Goal: Task Accomplishment & Management: Complete application form

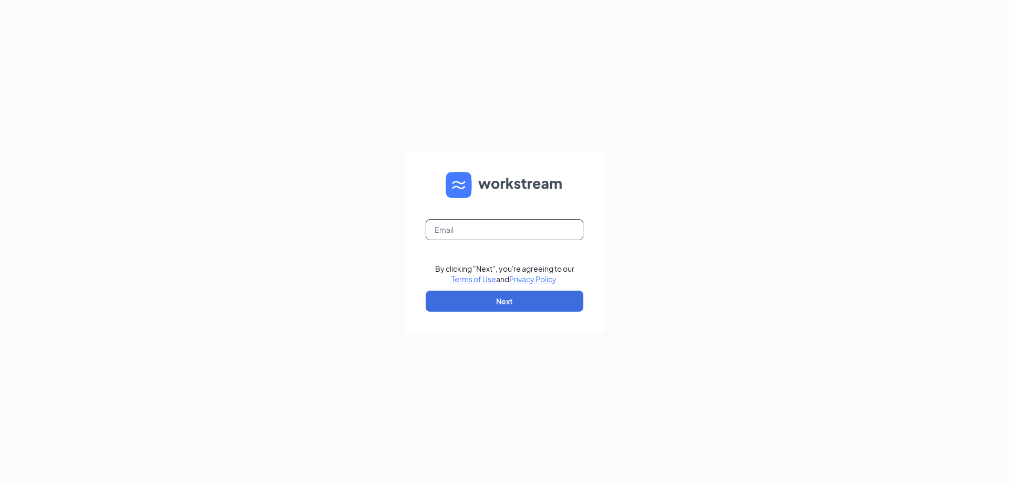
click at [505, 234] on input "text" at bounding box center [504, 229] width 158 height 21
type input "[EMAIL_ADDRESS][DOMAIN_NAME]"
click at [532, 306] on button "Next" at bounding box center [504, 300] width 158 height 21
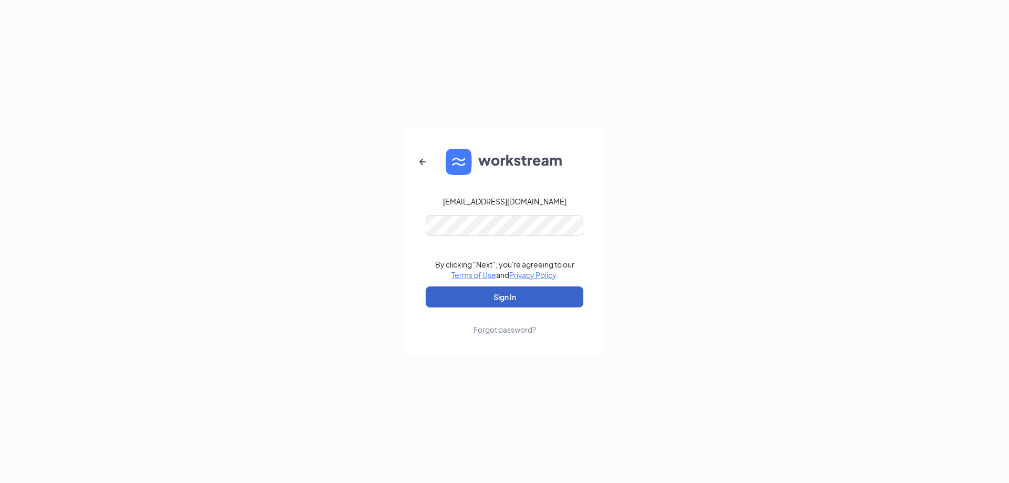
click at [518, 295] on button "Sign In" at bounding box center [504, 296] width 158 height 21
click at [518, 295] on button "submit" at bounding box center [504, 296] width 158 height 21
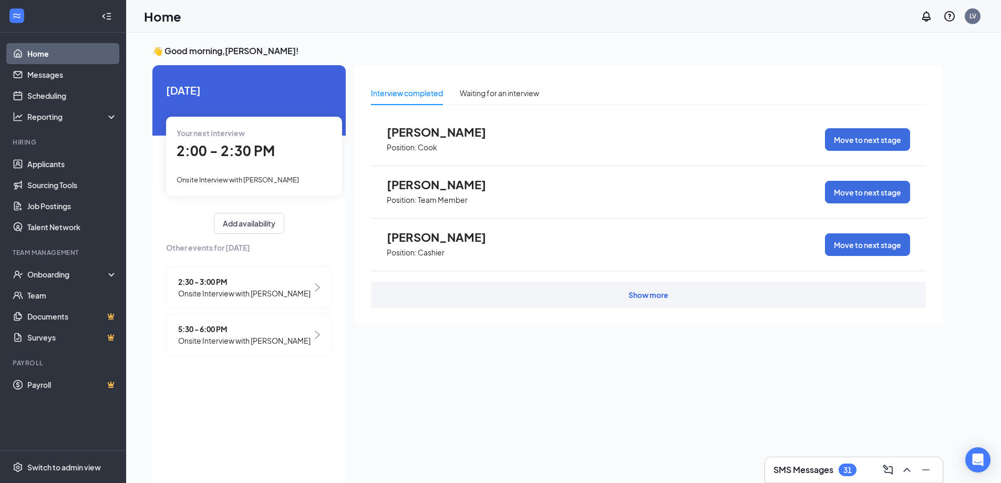
click at [662, 296] on div "Show more" at bounding box center [648, 294] width 40 height 11
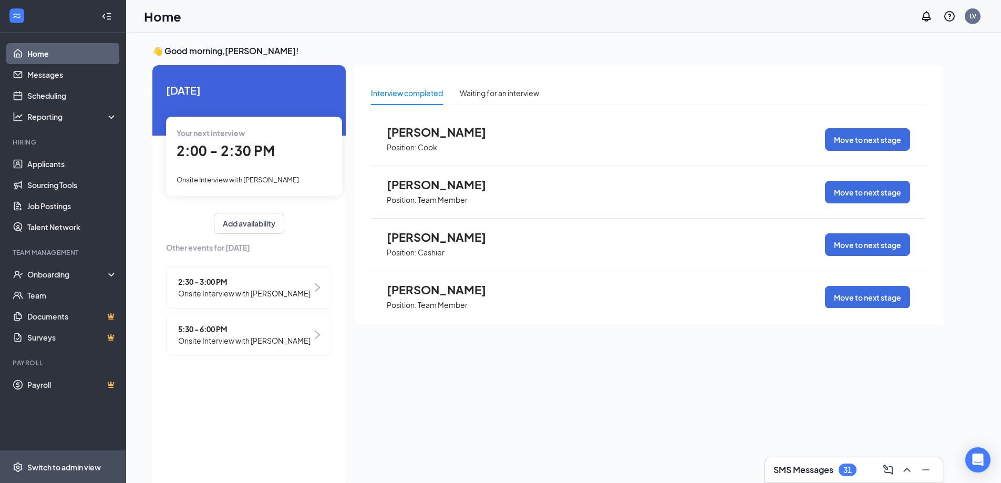
drag, startPoint x: 240, startPoint y: 251, endPoint x: 0, endPoint y: 468, distance: 323.2
drag, startPoint x: 0, startPoint y: 468, endPoint x: 473, endPoint y: 420, distance: 475.1
click at [473, 420] on div "Interview completed Waiting for an interview elvetta yarngo Position: Cook Move…" at bounding box center [648, 273] width 588 height 416
click at [100, 273] on div "Onboarding" at bounding box center [67, 274] width 81 height 11
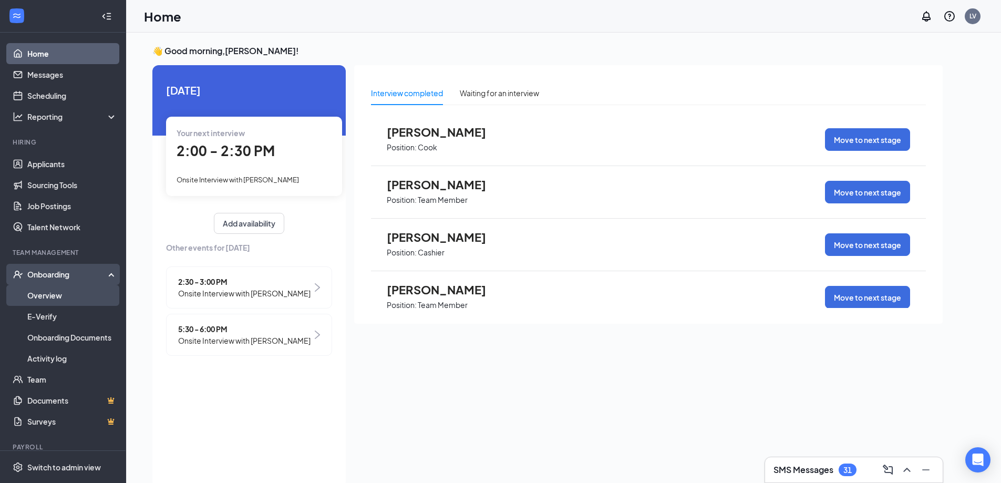
click at [82, 302] on link "Overview" at bounding box center [72, 295] width 90 height 21
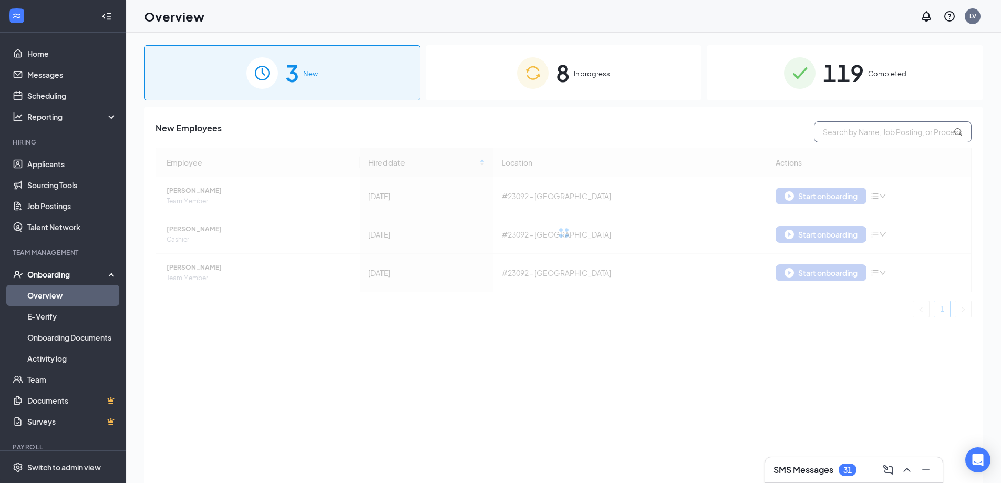
click at [903, 134] on input "text" at bounding box center [893, 131] width 158 height 21
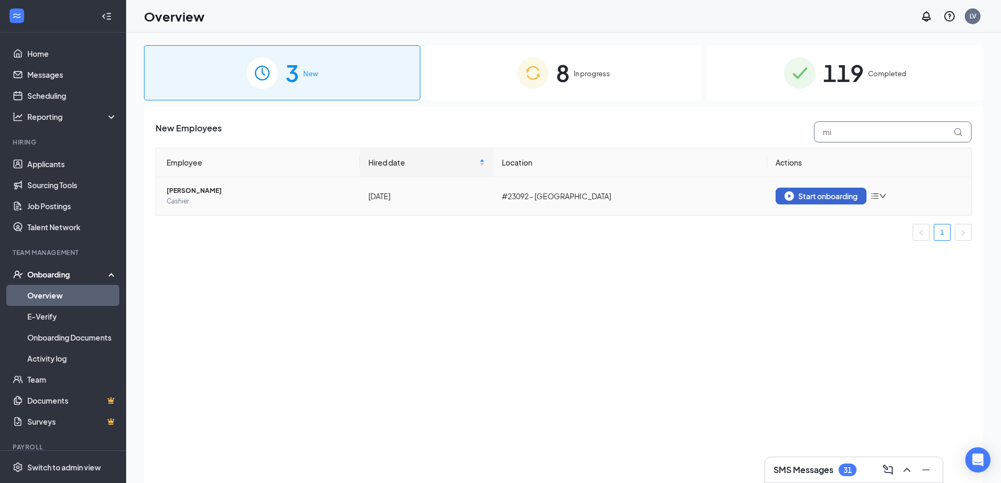
type input "mi"
click at [786, 194] on img "button" at bounding box center [788, 195] width 9 height 9
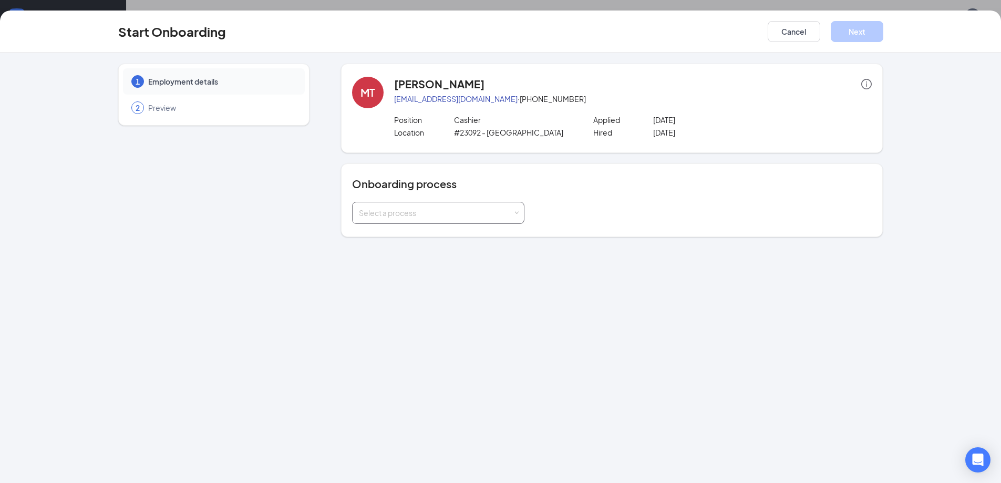
click at [507, 216] on div "Select a process" at bounding box center [436, 212] width 154 height 11
click at [490, 236] on li "Onboarding Process" at bounding box center [438, 235] width 172 height 19
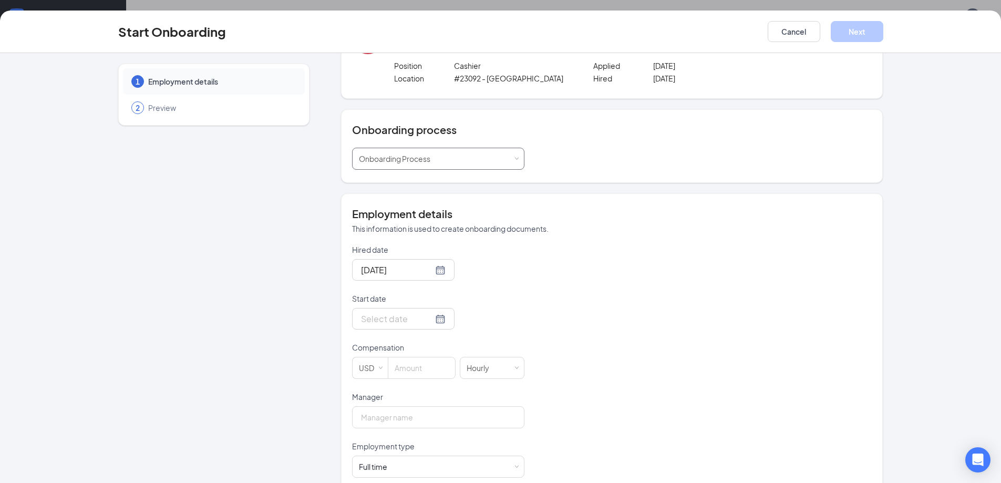
scroll to position [105, 0]
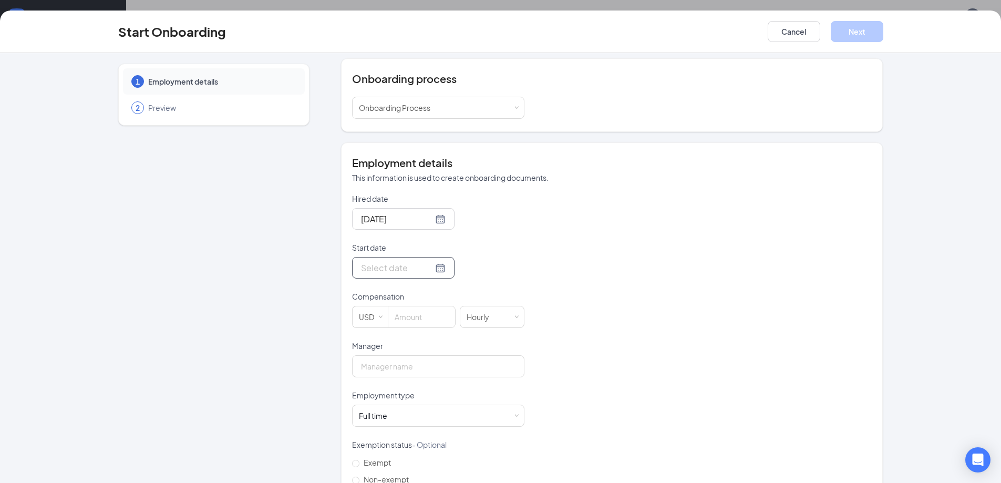
click at [422, 263] on div at bounding box center [403, 267] width 85 height 13
type input "Sep 16, 2025"
click at [402, 361] on div "16" at bounding box center [405, 361] width 13 height 13
click at [416, 321] on input at bounding box center [421, 316] width 67 height 21
type input "15"
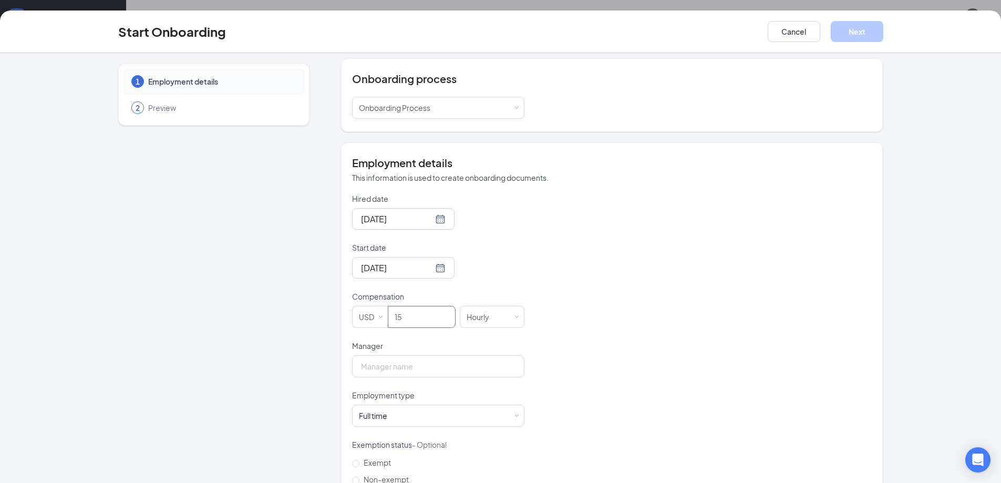
click at [494, 226] on div "Sep 15, 2025" at bounding box center [438, 219] width 172 height 22
click at [439, 377] on input "Manager" at bounding box center [438, 366] width 172 height 22
click at [428, 374] on input "Manager" at bounding box center [438, 366] width 172 height 22
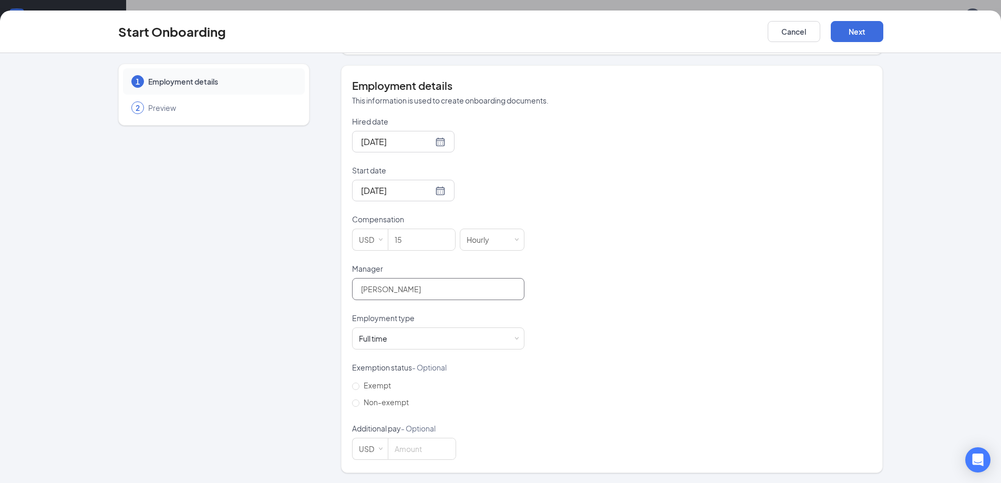
scroll to position [183, 0]
type input "Dhiraj Paul"
click at [785, 35] on button "Cancel" at bounding box center [793, 31] width 53 height 21
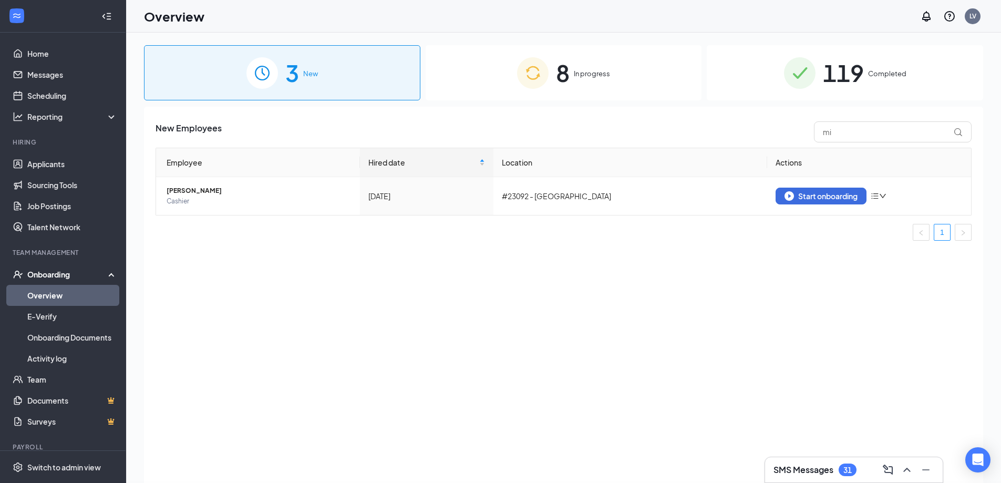
scroll to position [0, 0]
click at [838, 200] on div "Start onboarding" at bounding box center [820, 195] width 73 height 9
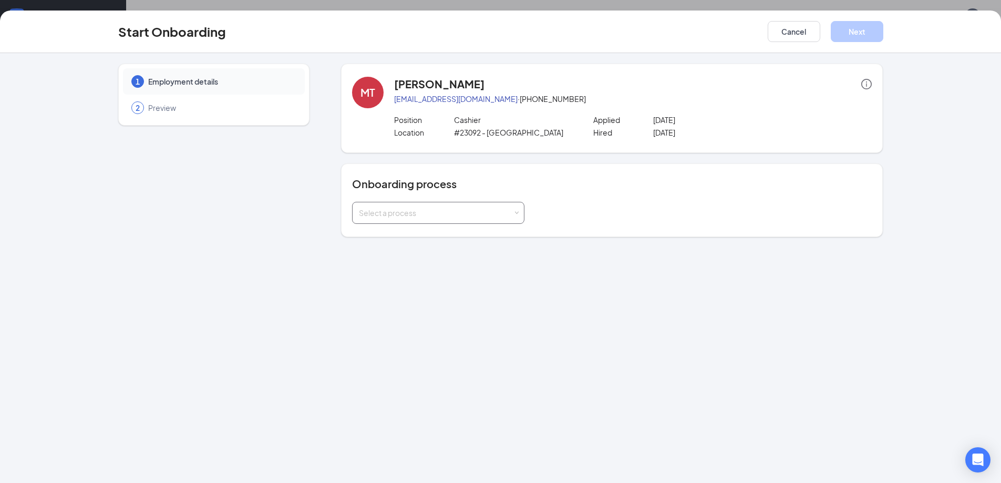
click at [469, 214] on div "Select a process" at bounding box center [436, 212] width 154 height 11
click at [460, 239] on li "Onboarding Process" at bounding box center [438, 235] width 172 height 19
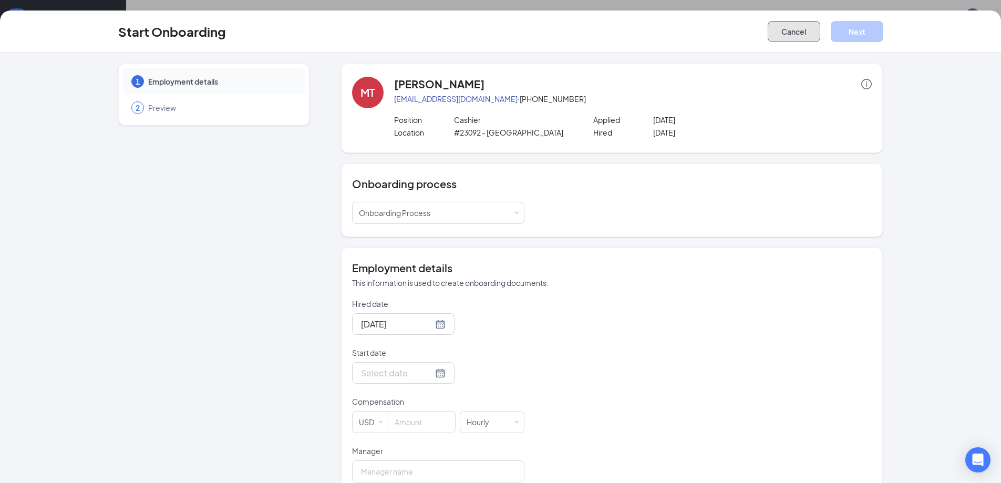
click at [809, 30] on button "Cancel" at bounding box center [793, 31] width 53 height 21
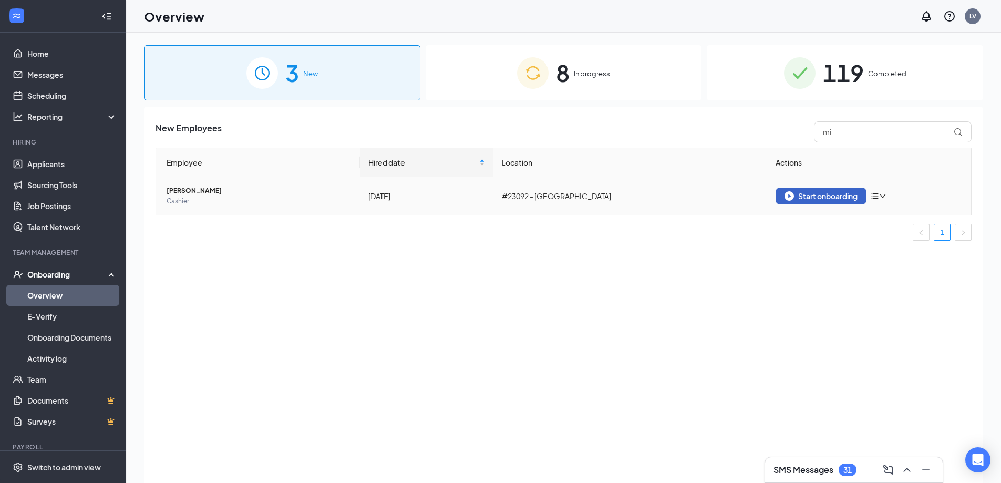
click at [803, 201] on button "Start onboarding" at bounding box center [820, 196] width 91 height 17
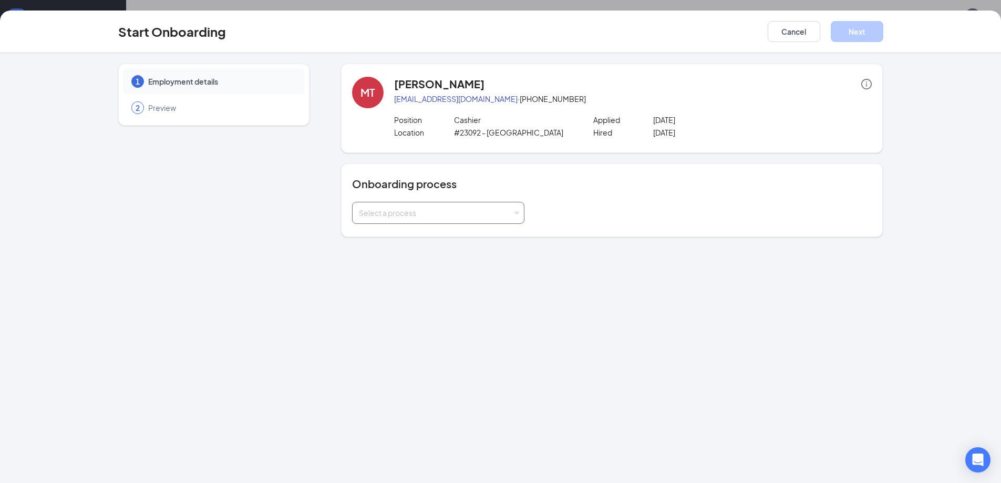
click at [463, 211] on div "Select a process" at bounding box center [436, 212] width 154 height 11
click at [442, 240] on li "Onboarding Process" at bounding box center [438, 235] width 172 height 19
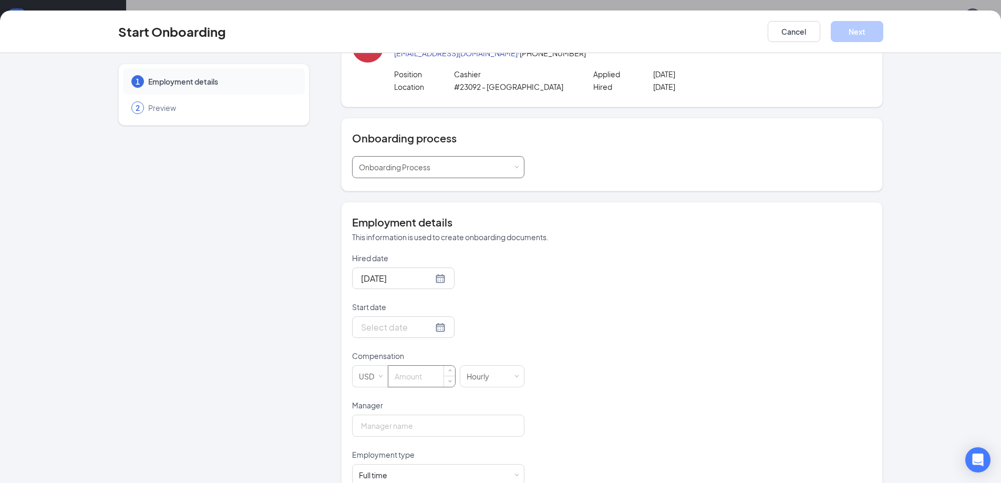
scroll to position [105, 0]
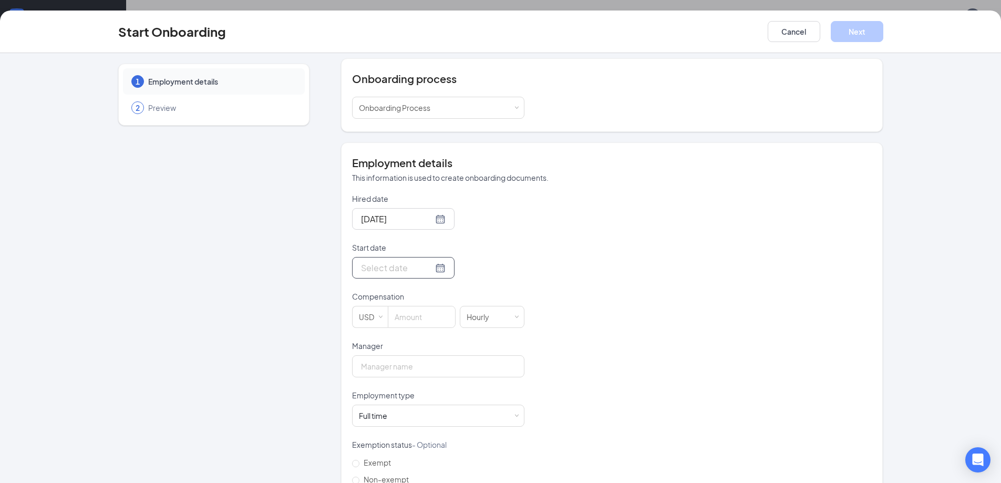
click at [430, 267] on div at bounding box center [403, 267] width 85 height 13
type input "Sep 15, 2025"
click at [391, 361] on td "15" at bounding box center [386, 362] width 19 height 16
click at [413, 316] on input at bounding box center [421, 316] width 67 height 21
type input "15"
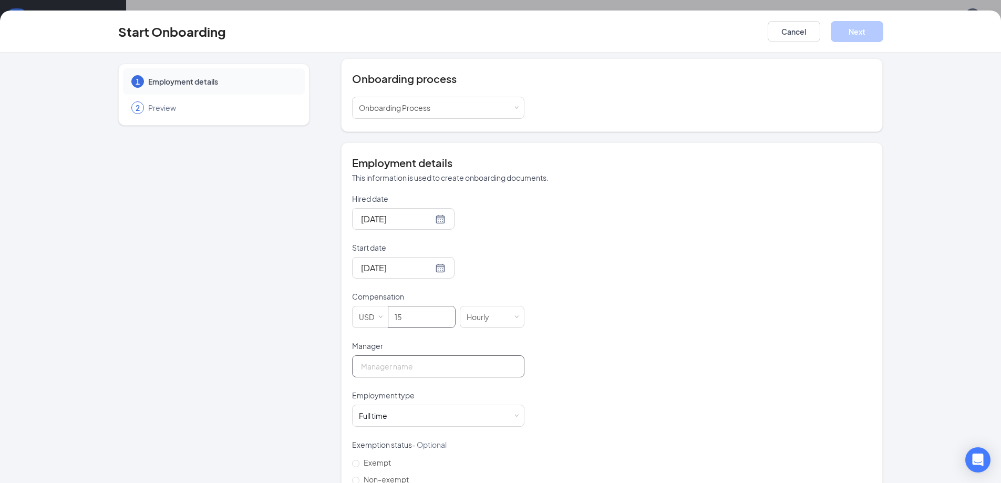
click at [440, 366] on input "Manager" at bounding box center [438, 366] width 172 height 22
type input "Dhiraj Paul"
click at [418, 419] on div "Full time Works 30+ hours per week and is reasonably expected to work" at bounding box center [438, 415] width 159 height 21
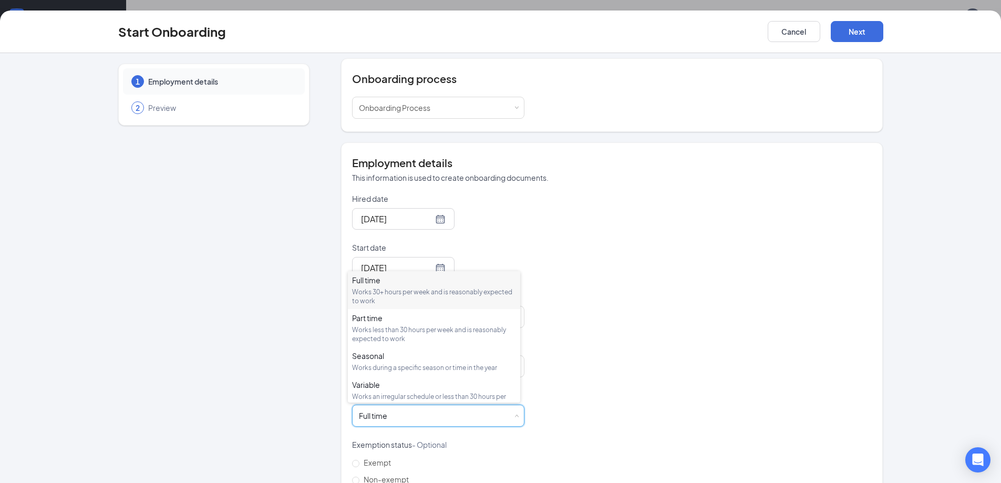
click at [713, 298] on div "Hired date Sep 15, 2025 Start date Sep 15, 2025 Sep 2025 Su Mo Tu We Th Fr Sa 3…" at bounding box center [612, 365] width 520 height 344
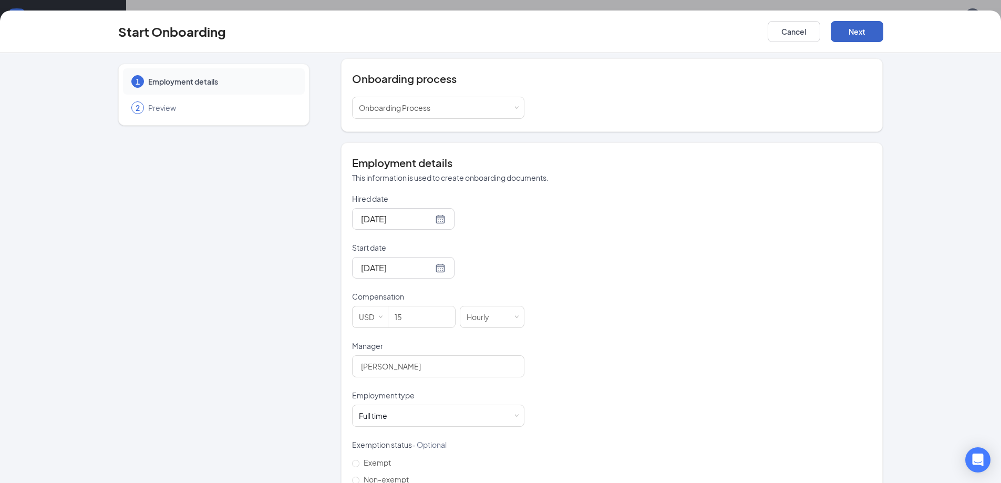
click at [862, 28] on button "Next" at bounding box center [857, 31] width 53 height 21
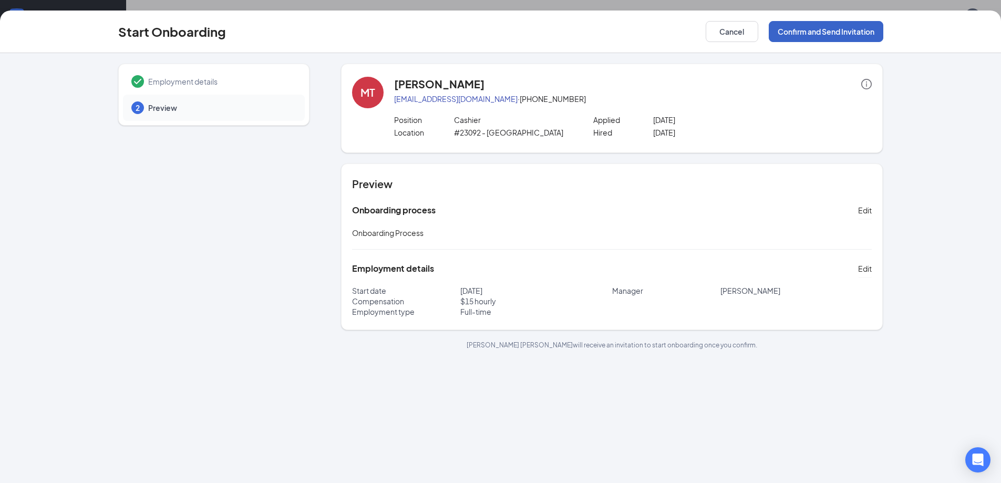
click at [790, 30] on button "Confirm and Send Invitation" at bounding box center [826, 31] width 115 height 21
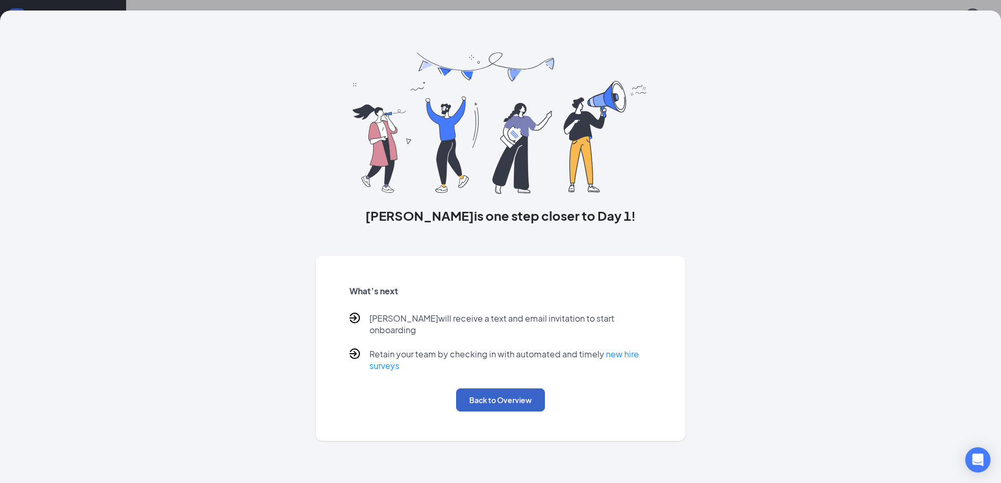
click at [502, 388] on button "Back to Overview" at bounding box center [500, 399] width 89 height 23
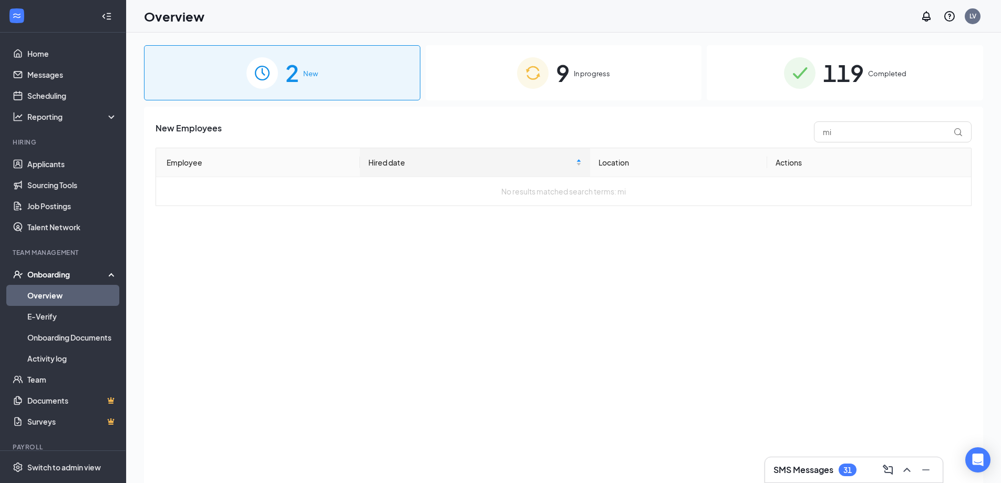
click at [563, 94] on div "9 In progress" at bounding box center [563, 72] width 276 height 55
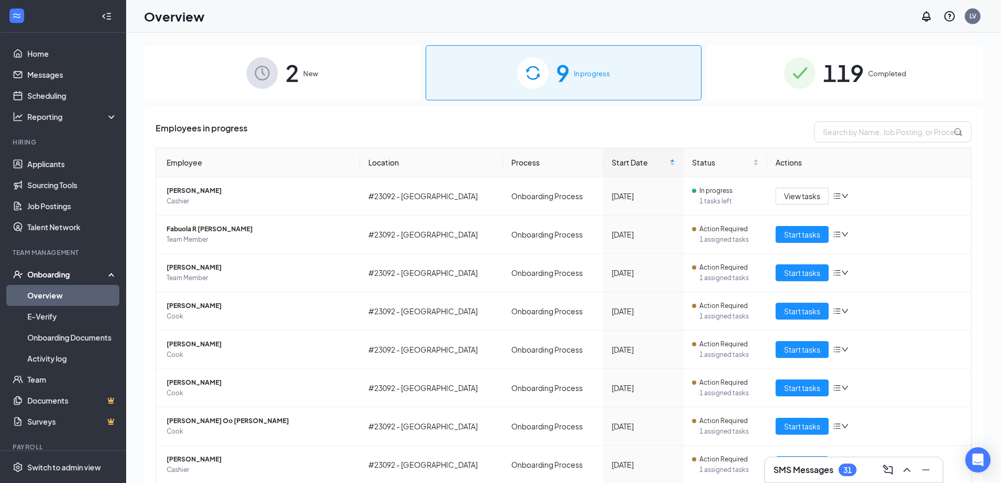
click at [319, 89] on div "2 New" at bounding box center [282, 72] width 276 height 55
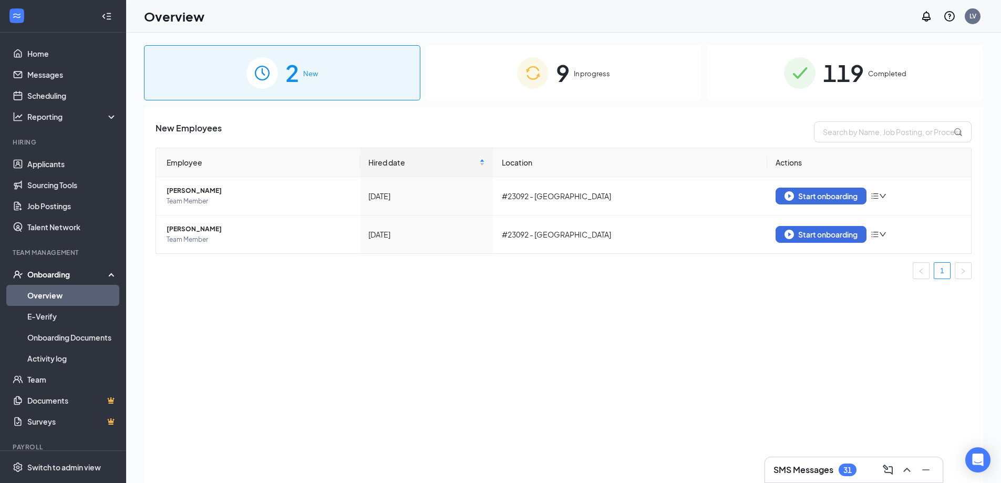
click at [833, 70] on span "119" at bounding box center [843, 73] width 41 height 36
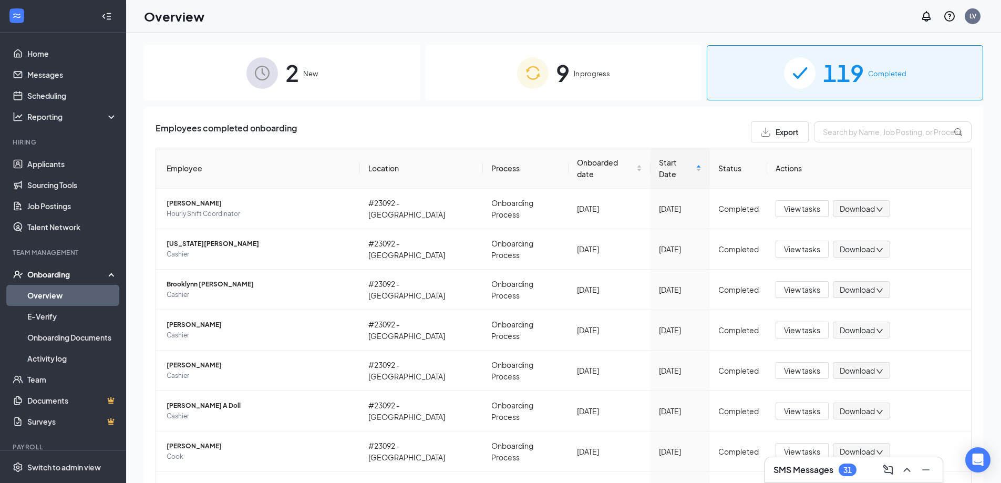
click at [526, 77] on img at bounding box center [533, 73] width 32 height 32
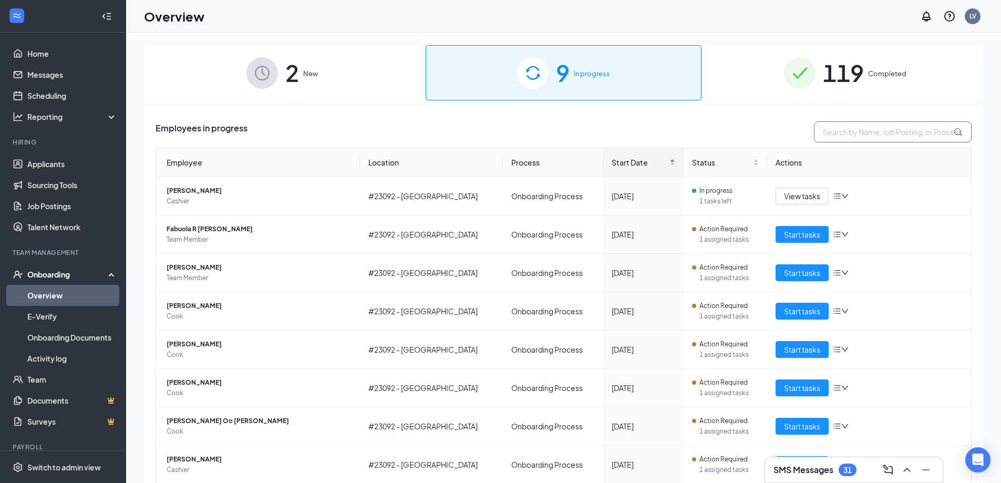
click at [843, 126] on input "text" at bounding box center [893, 131] width 158 height 21
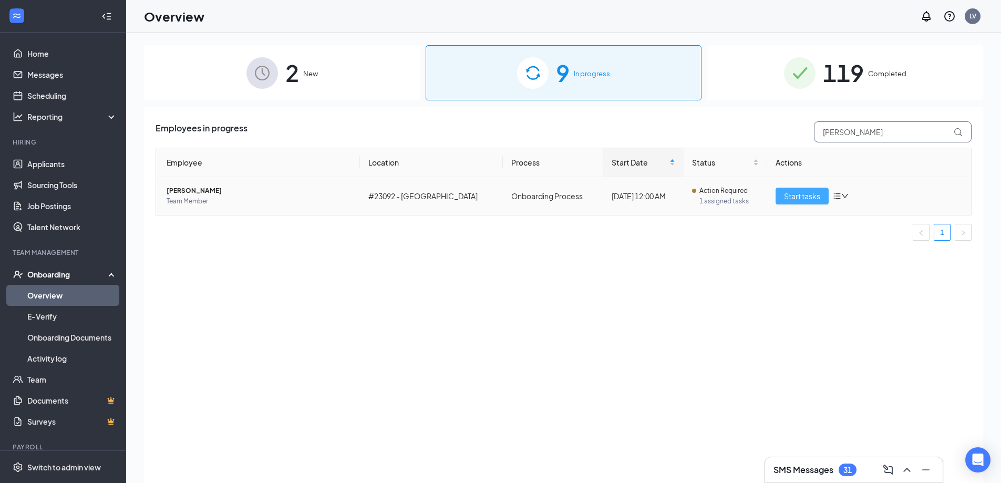
type input "chancey"
click at [787, 190] on button "Start tasks" at bounding box center [801, 196] width 53 height 17
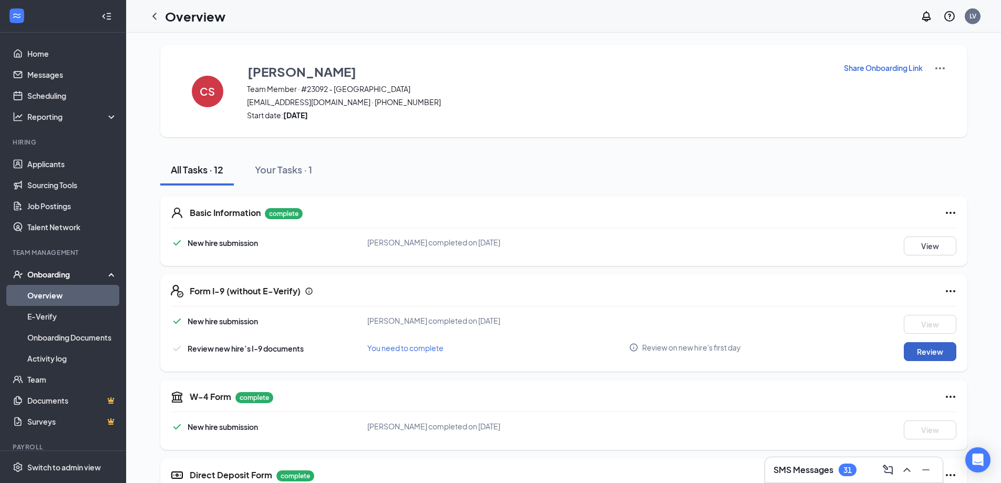
click at [941, 349] on button "Review" at bounding box center [930, 351] width 53 height 19
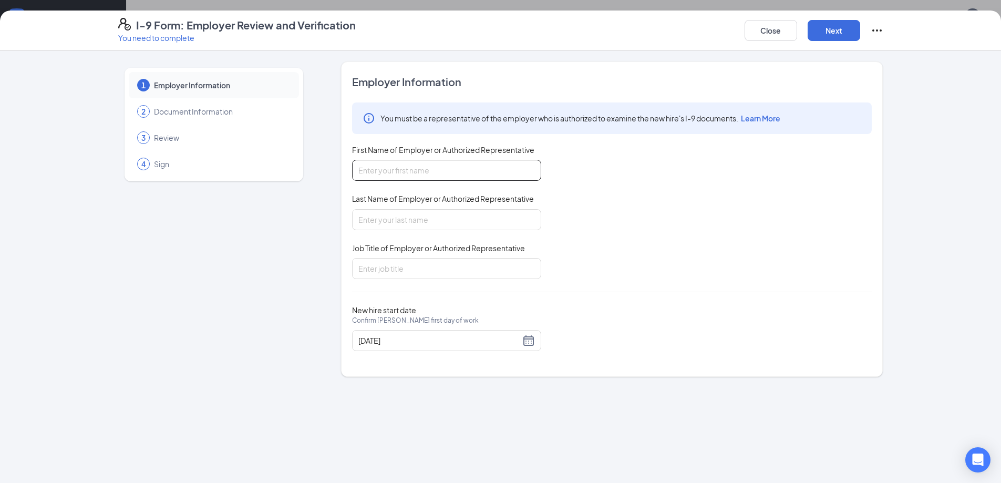
click at [458, 167] on input "First Name of Employer or Authorized Representative" at bounding box center [446, 170] width 189 height 21
type input "Dhiraj"
type input "Paul"
click at [422, 274] on input "Job Title of Employer or Authorized Representative" at bounding box center [446, 268] width 189 height 21
type input "District Manager"
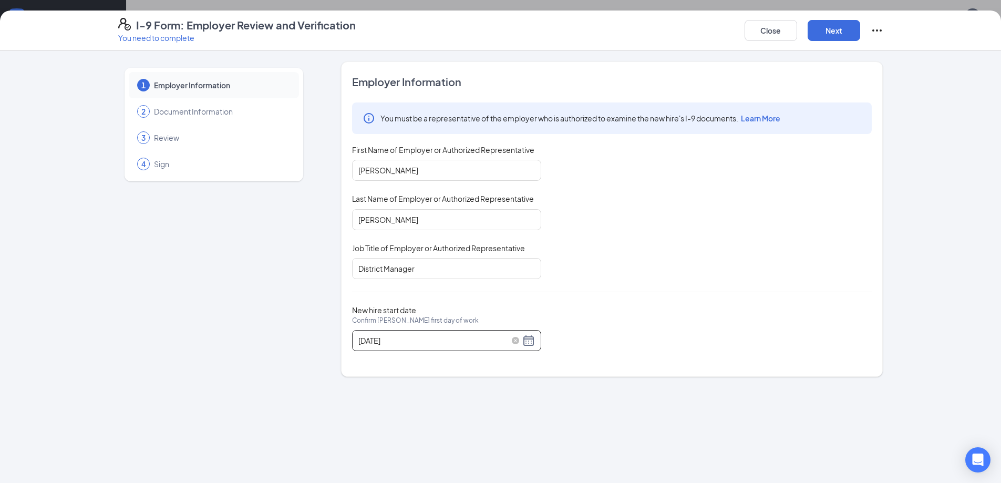
click at [522, 345] on div "09/16/2025" at bounding box center [446, 340] width 177 height 13
click at [526, 339] on div "09/16/2025" at bounding box center [446, 340] width 177 height 13
type input "09/15/2025"
click at [387, 431] on div "15" at bounding box center [386, 434] width 13 height 13
click at [840, 25] on button "Next" at bounding box center [833, 30] width 53 height 21
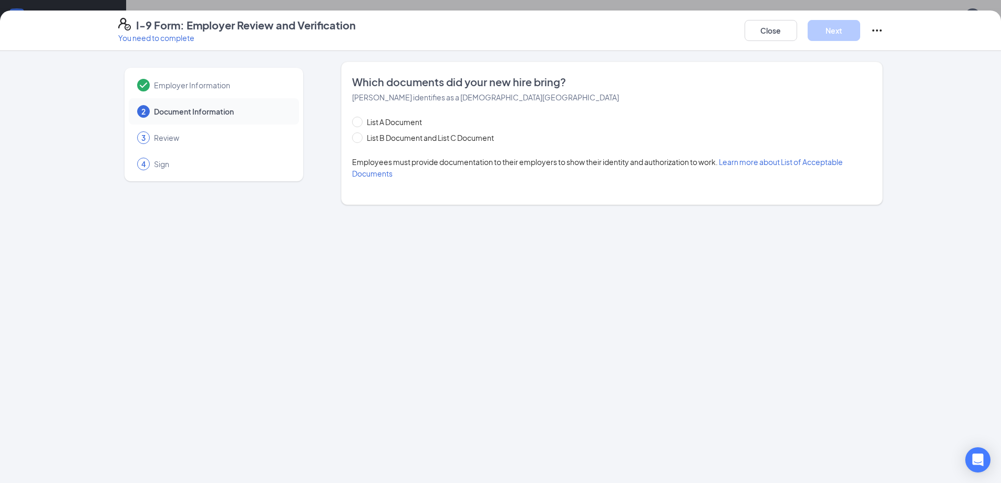
drag, startPoint x: 848, startPoint y: 78, endPoint x: 399, endPoint y: 147, distance: 453.9
click at [399, 147] on div "List A Document List B Document and List C Document Employees must provide docu…" at bounding box center [612, 147] width 520 height 63
click at [399, 137] on span "List B Document and List C Document" at bounding box center [430, 138] width 136 height 12
click at [359, 137] on input "List B Document and List C Document" at bounding box center [355, 135] width 7 height 7
radio input "true"
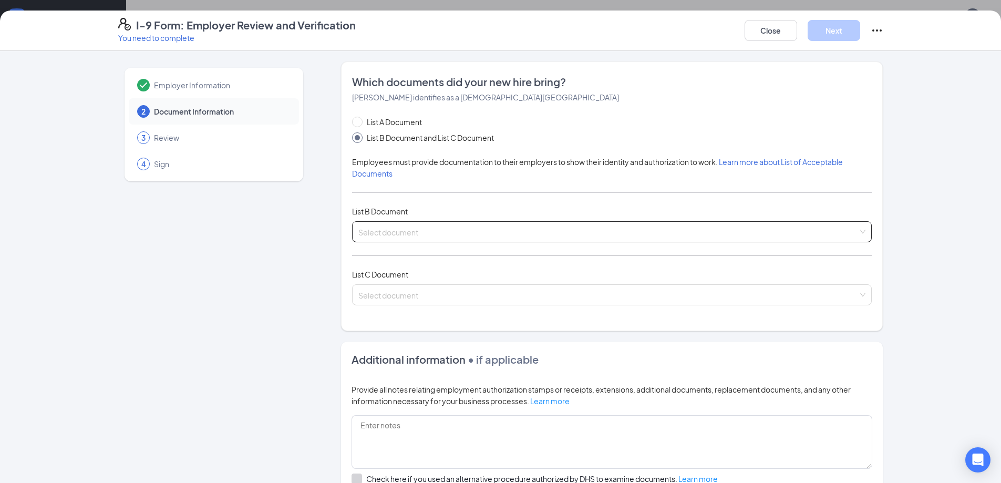
click at [463, 235] on input "search" at bounding box center [608, 230] width 500 height 16
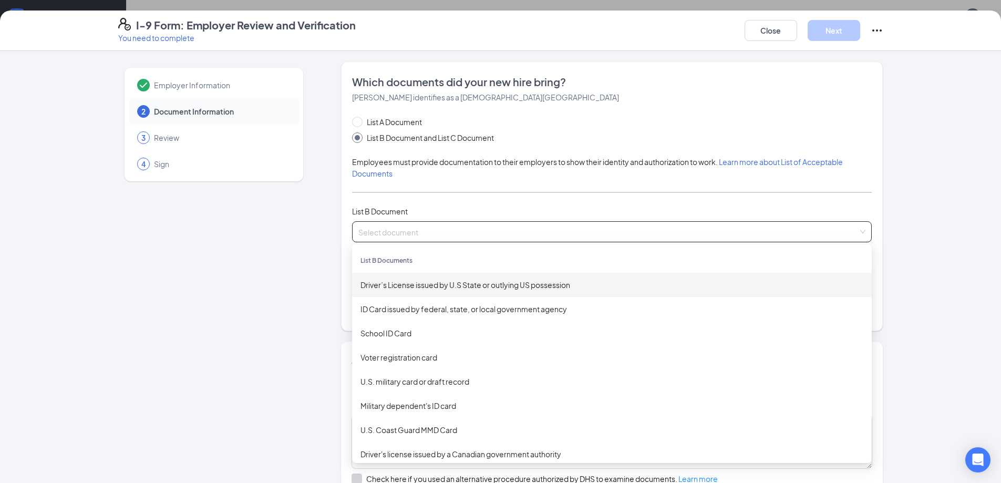
click at [436, 289] on div "Driver’s License issued by U.S State or outlying US possession" at bounding box center [611, 285] width 503 height 12
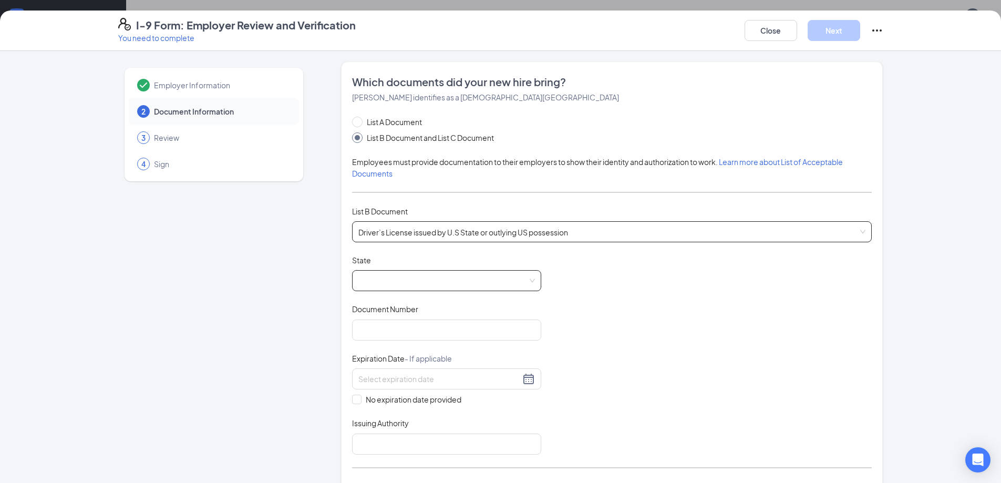
click at [433, 279] on span at bounding box center [446, 281] width 177 height 20
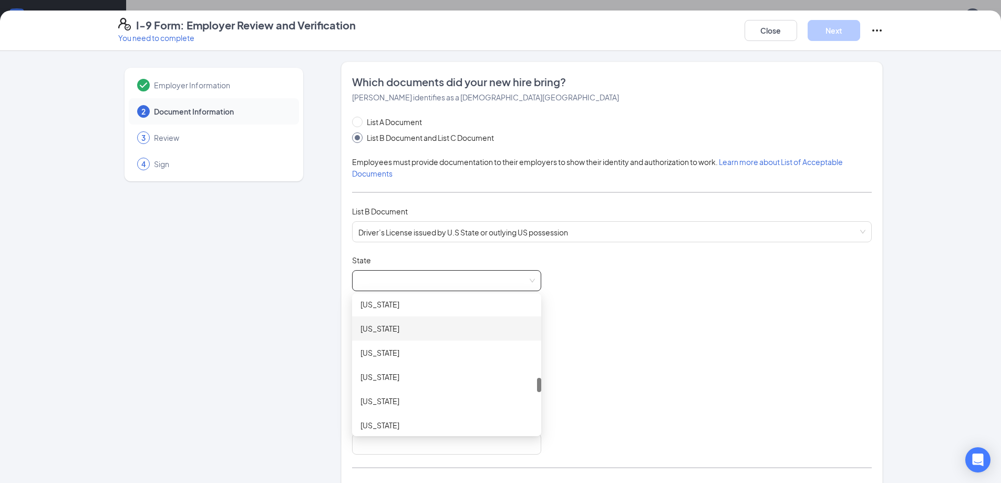
click at [427, 331] on div "North Dakota" at bounding box center [446, 329] width 172 height 12
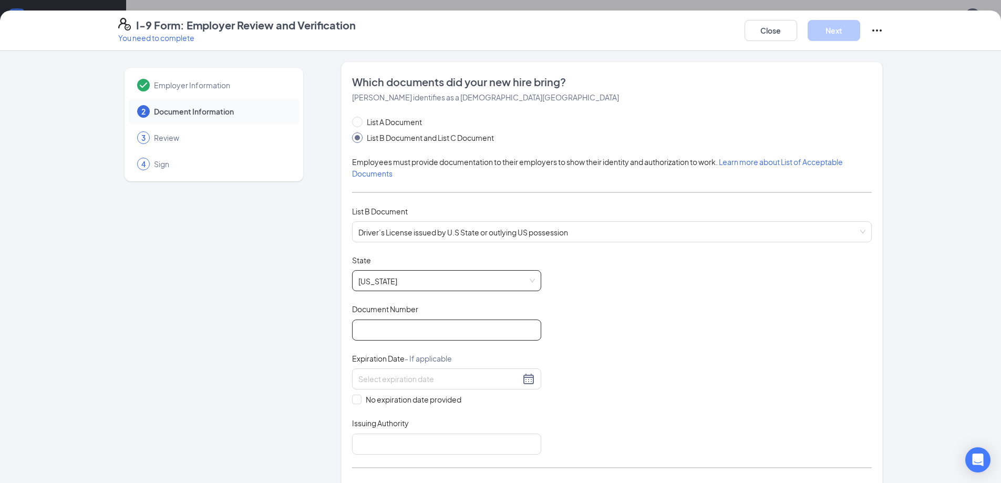
click at [409, 327] on input "Document Number" at bounding box center [446, 329] width 189 height 21
type input "SNY-83-6488"
click at [455, 379] on input at bounding box center [439, 379] width 162 height 12
click at [464, 418] on td "19" at bounding box center [458, 420] width 19 height 16
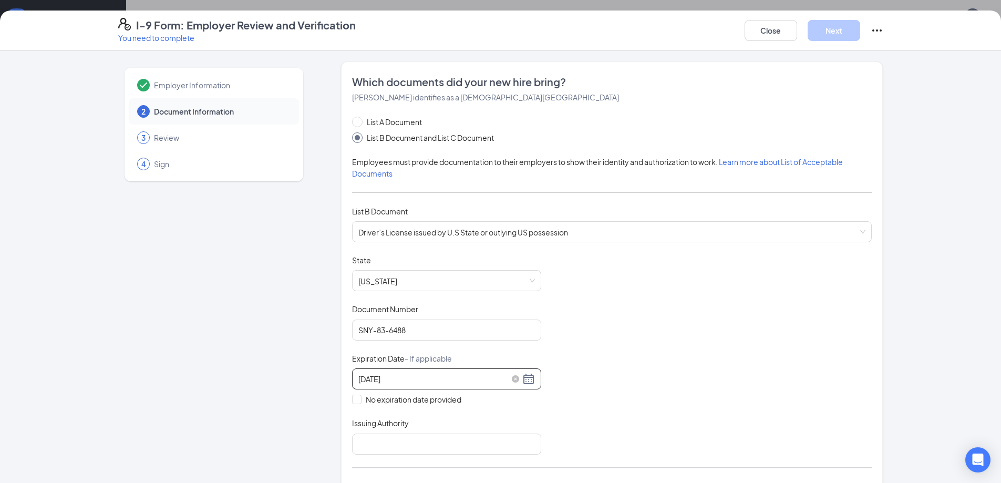
click at [410, 383] on input "09/19/2025" at bounding box center [439, 379] width 162 height 12
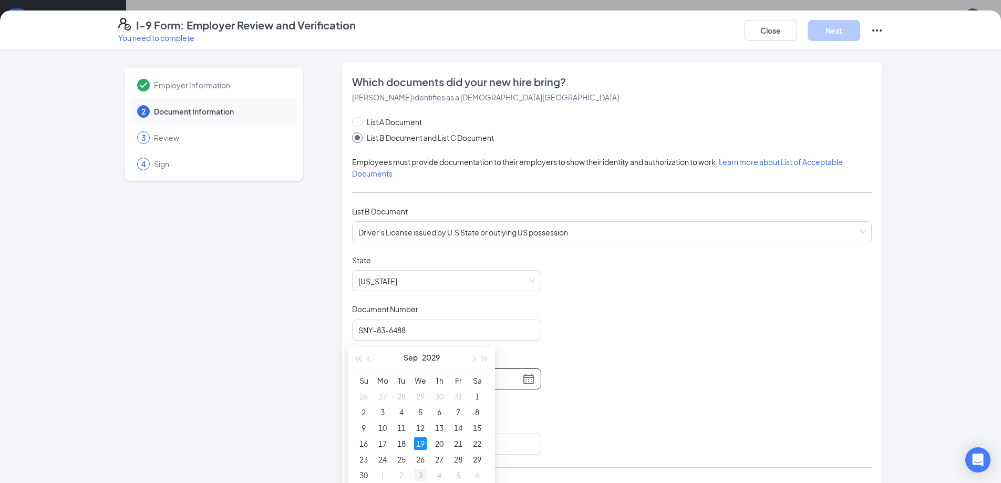
scroll to position [158, 0]
click at [424, 386] on div "19" at bounding box center [420, 383] width 13 height 13
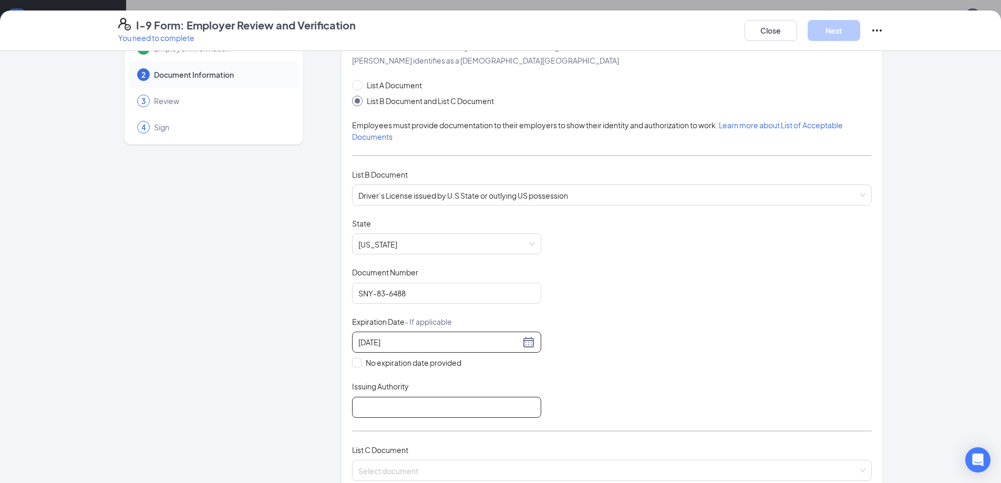
scroll to position [53, 0]
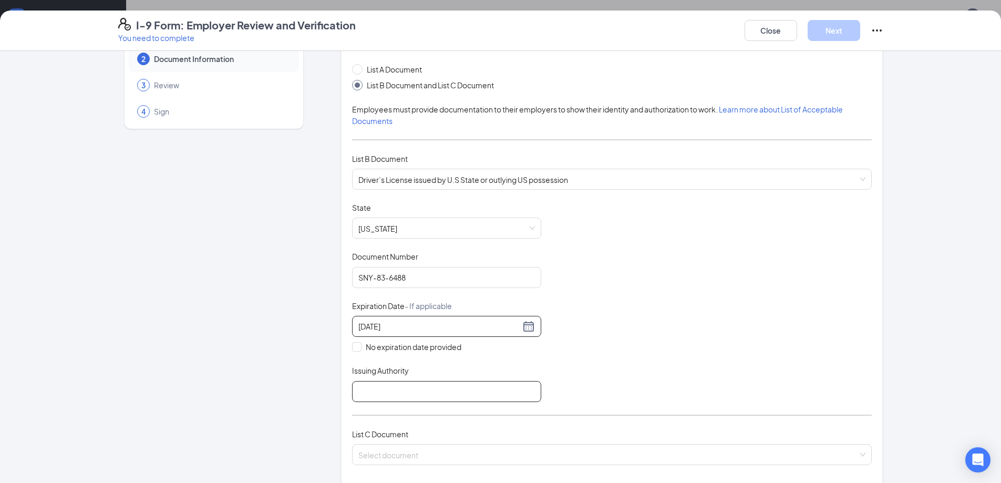
type input "09/19/2029"
click at [396, 383] on input "Issuing Authority" at bounding box center [446, 391] width 189 height 21
type input "ND"
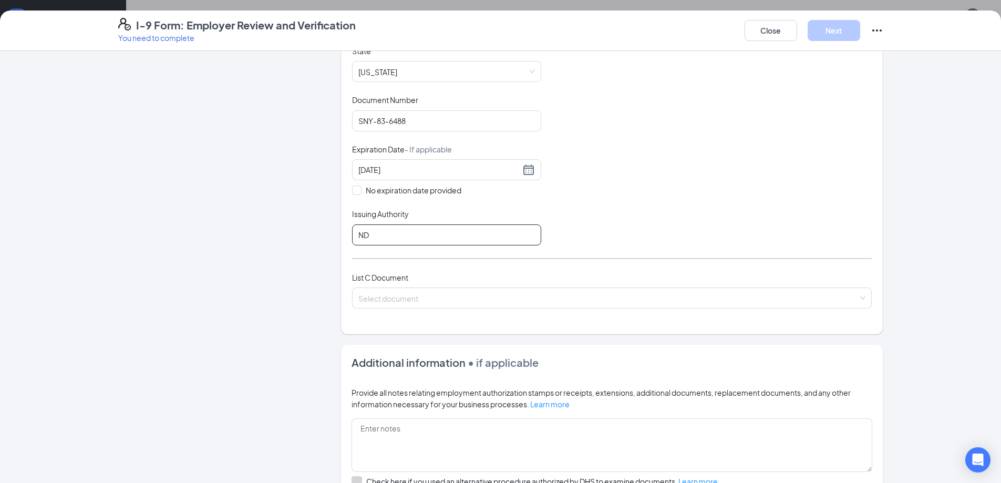
scroll to position [315, 0]
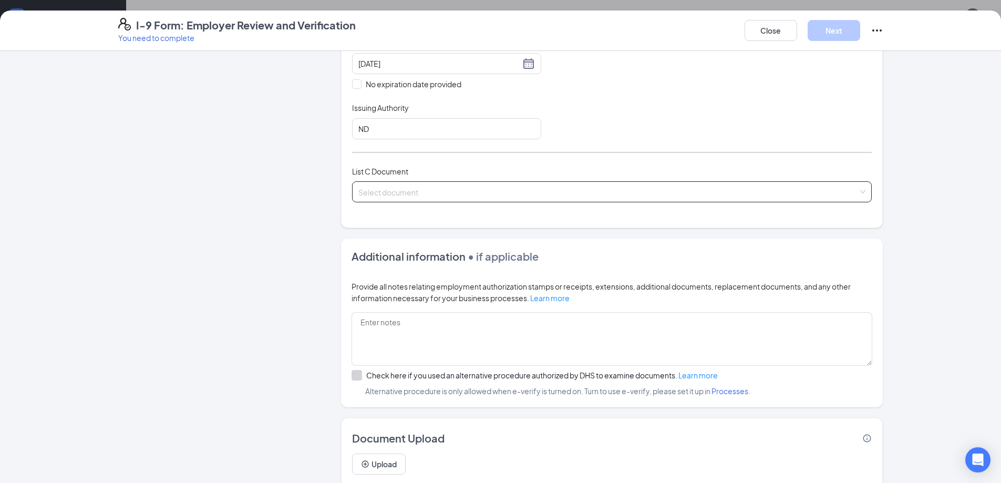
click at [443, 183] on input "search" at bounding box center [608, 190] width 500 height 16
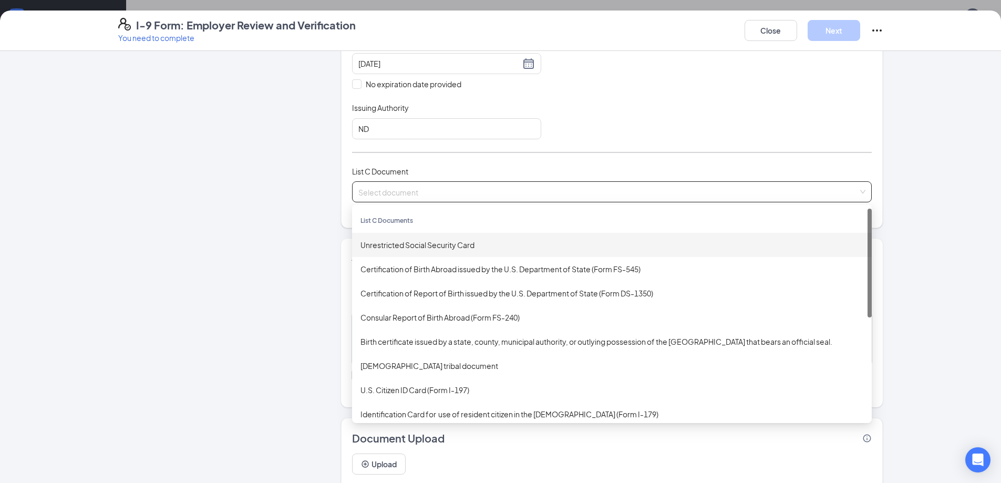
click at [419, 243] on div "Unrestricted Social Security Card" at bounding box center [611, 245] width 503 height 12
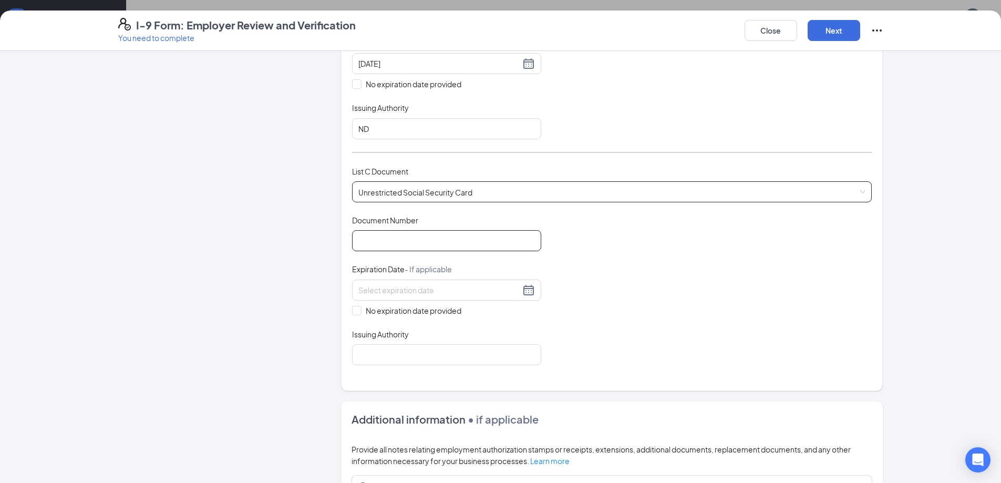
click at [412, 246] on input "Document Number" at bounding box center [446, 240] width 189 height 21
type input "501-02-2187"
click at [486, 268] on div "Expiration Date - If applicable" at bounding box center [446, 271] width 189 height 15
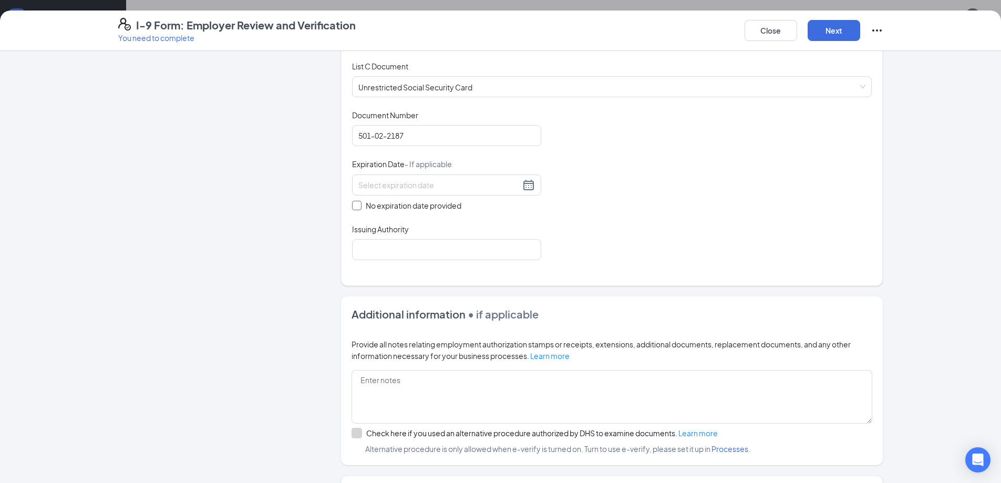
click at [354, 210] on span at bounding box center [356, 205] width 9 height 9
click at [354, 208] on input "No expiration date provided" at bounding box center [355, 204] width 7 height 7
checkbox input "true"
click at [378, 251] on input "Issuing Authority" at bounding box center [446, 251] width 189 height 21
type input "social security administration"
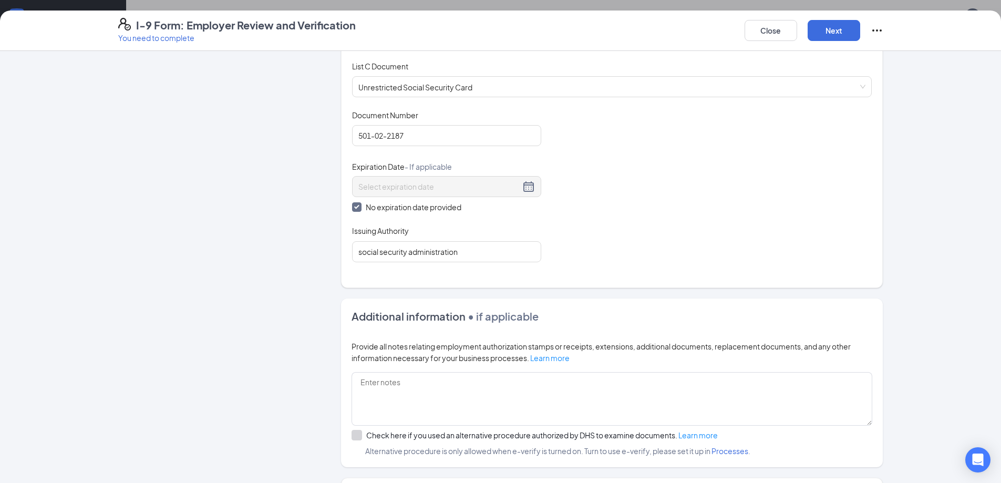
click at [775, 130] on div "Document Title Unrestricted Social Security Card Document Number 501-02-2187 Ex…" at bounding box center [612, 186] width 520 height 152
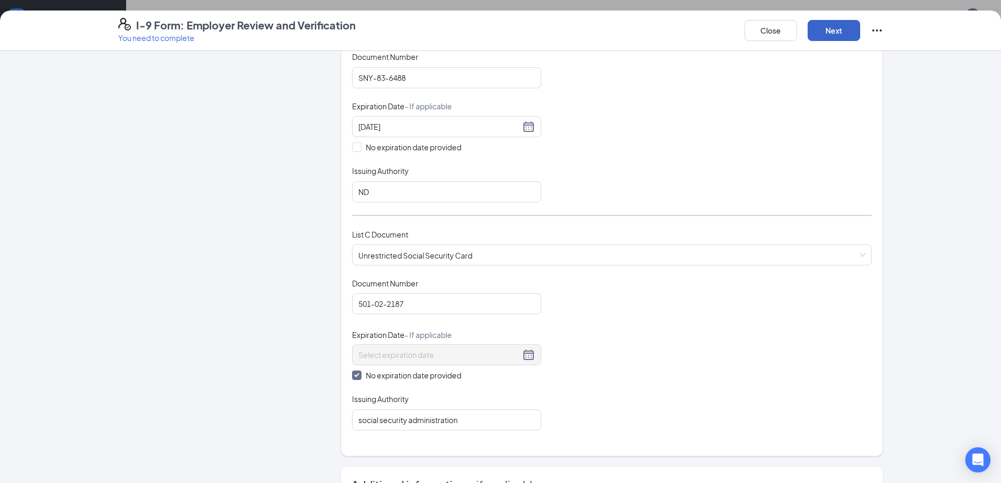
click at [823, 26] on button "Next" at bounding box center [833, 30] width 53 height 21
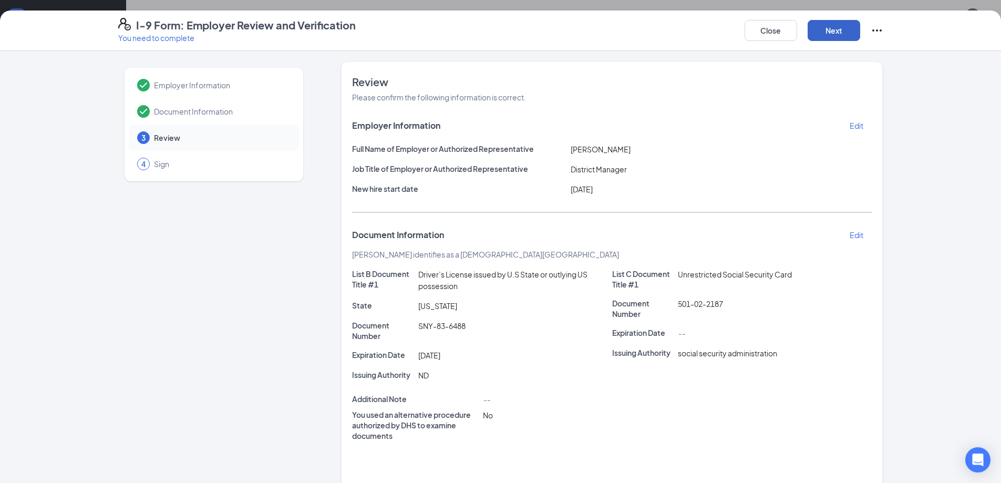
scroll to position [86, 0]
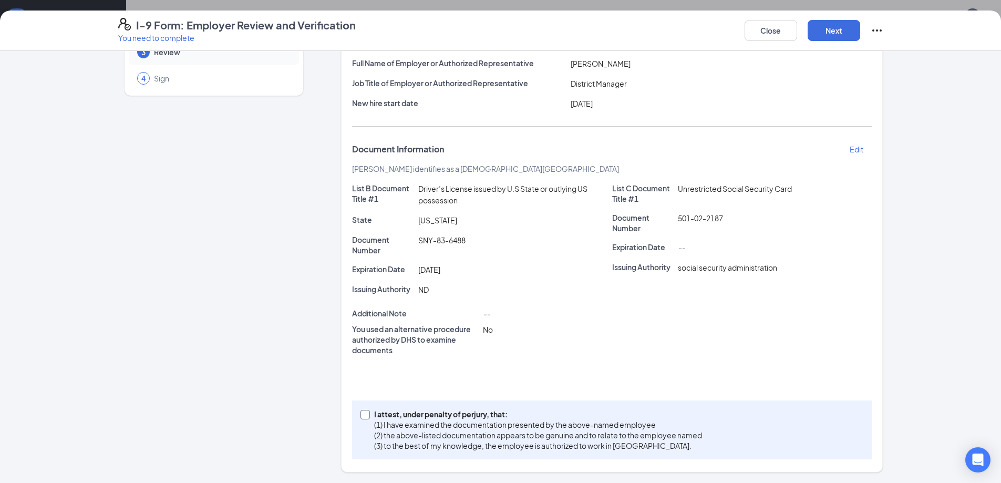
click at [362, 413] on input "I attest, under penalty of perjury, that: (1) I have examined the documentation…" at bounding box center [363, 413] width 7 height 7
checkbox input "true"
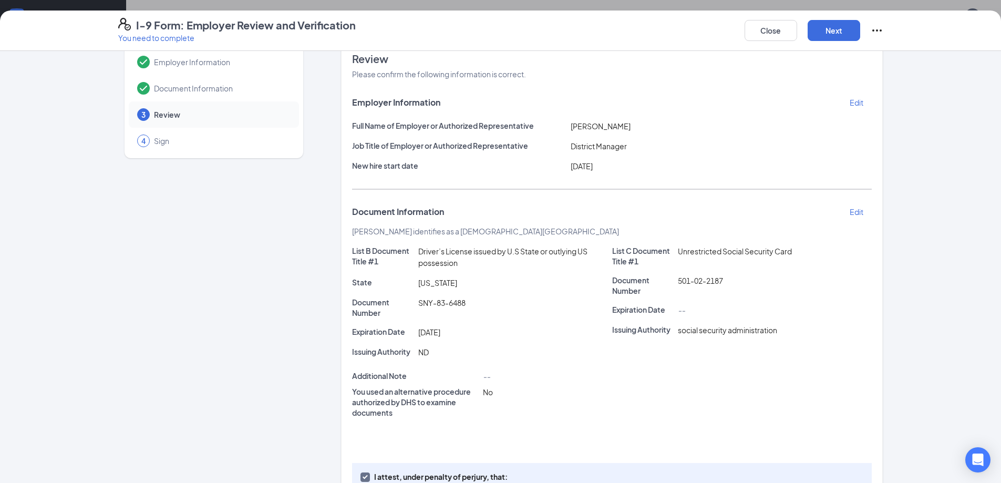
scroll to position [0, 0]
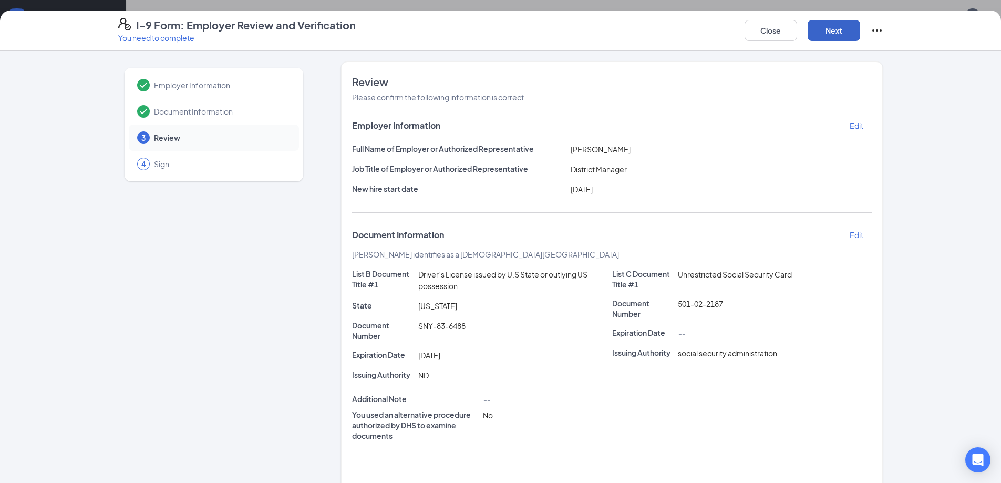
click at [829, 26] on button "Next" at bounding box center [833, 30] width 53 height 21
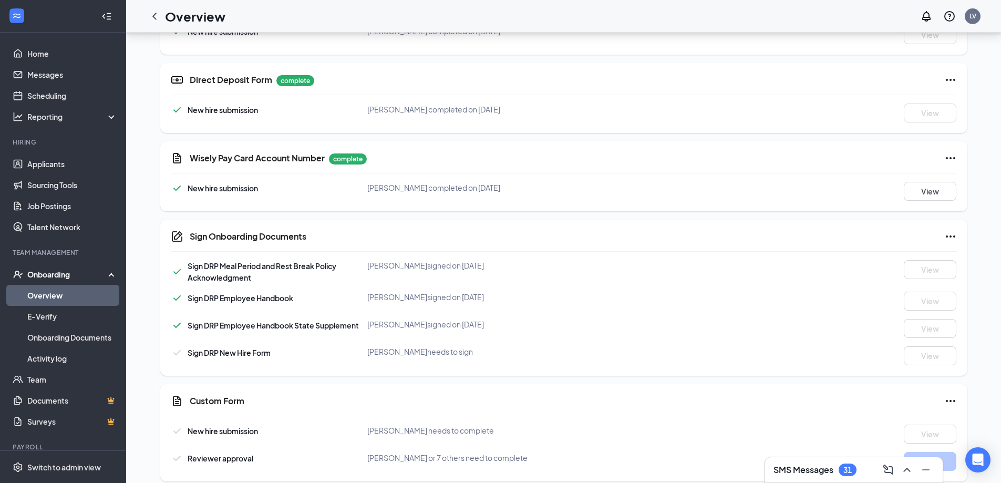
scroll to position [406, 0]
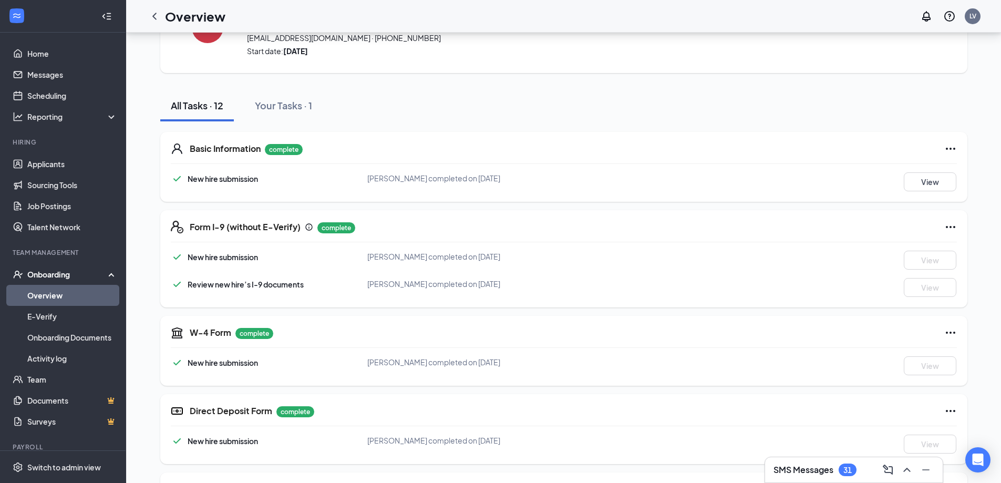
scroll to position [38, 0]
